Goal: Information Seeking & Learning: Learn about a topic

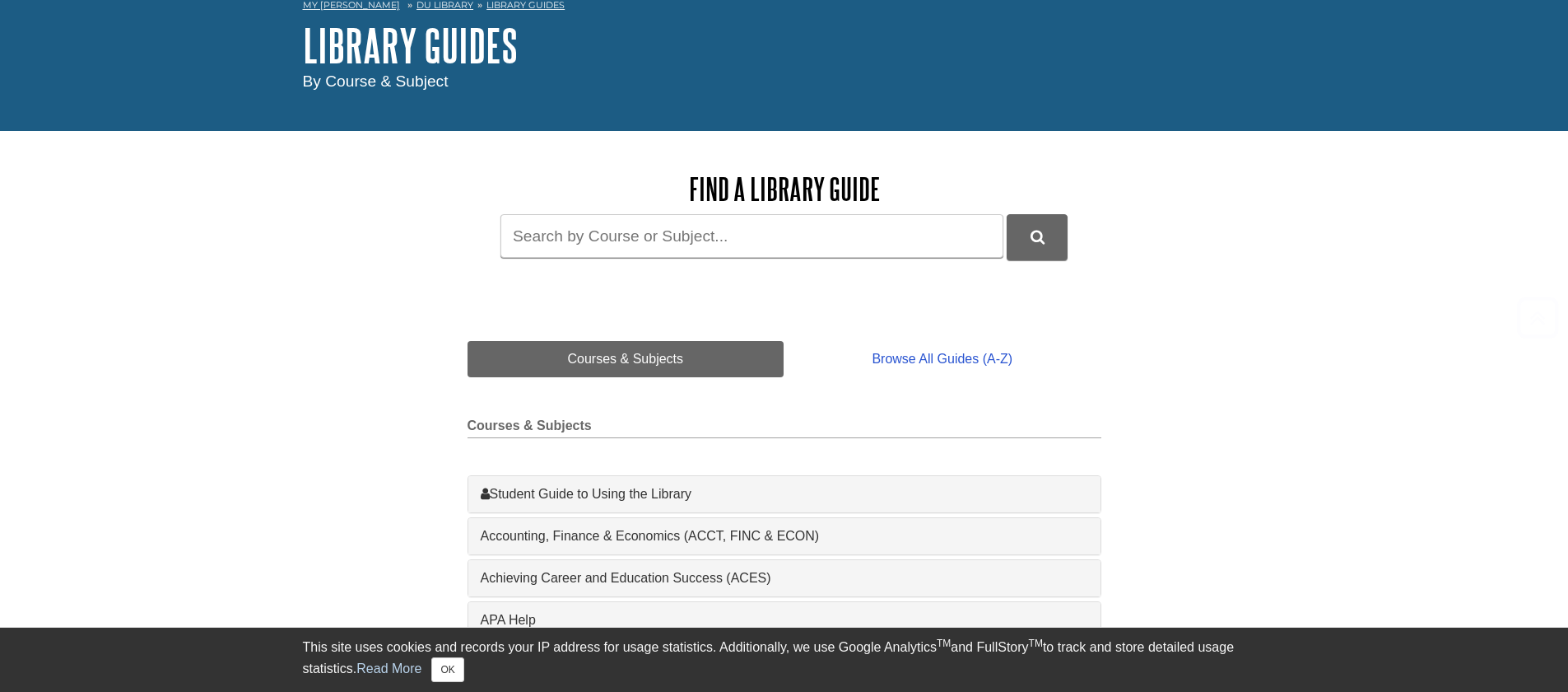
scroll to position [248, 0]
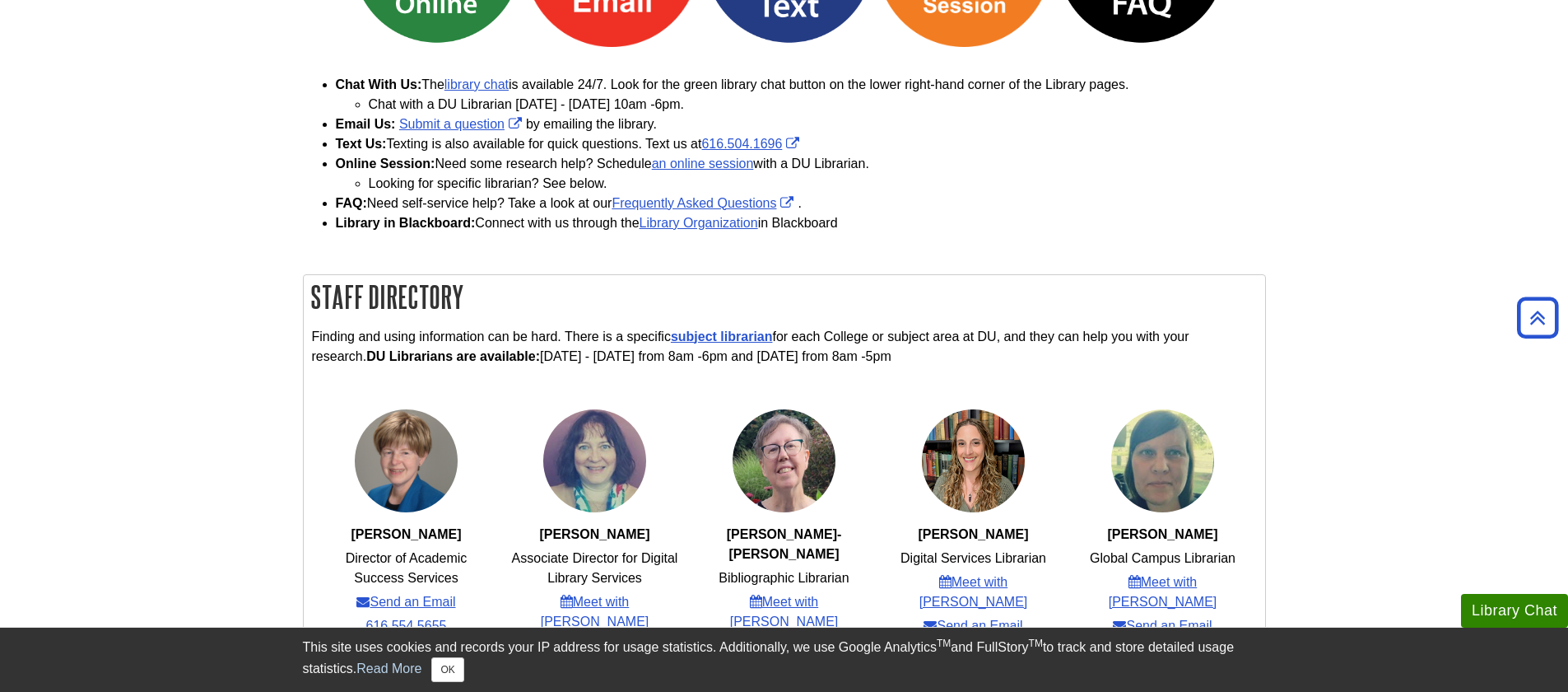
scroll to position [329, 0]
